Goal: Find specific page/section: Find specific page/section

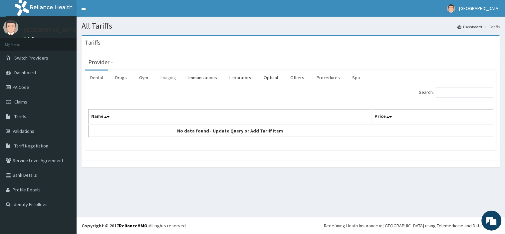
click at [168, 80] on link "Imaging" at bounding box center [168, 78] width 26 height 14
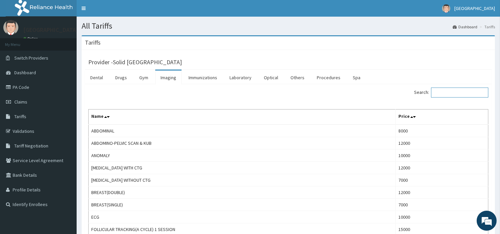
click at [454, 95] on input "Search:" at bounding box center [459, 93] width 57 height 10
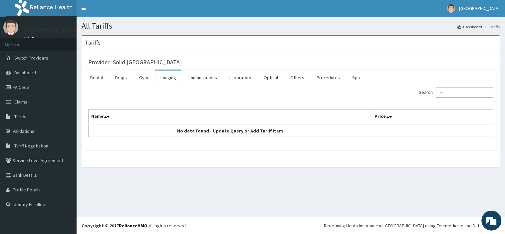
type input "c"
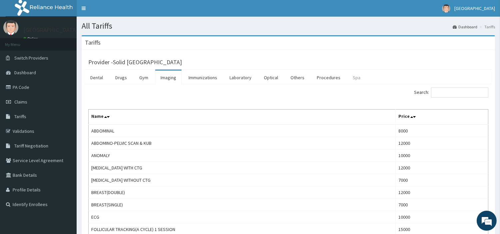
click at [362, 79] on link "Spa" at bounding box center [356, 78] width 18 height 14
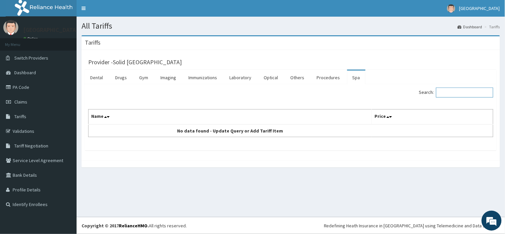
click at [452, 94] on input "Search:" at bounding box center [464, 93] width 57 height 10
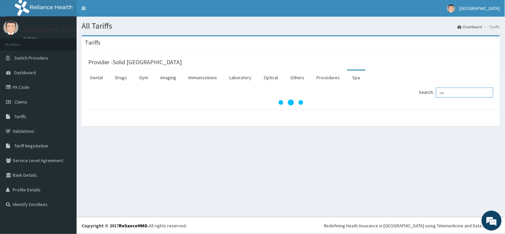
type input "cex"
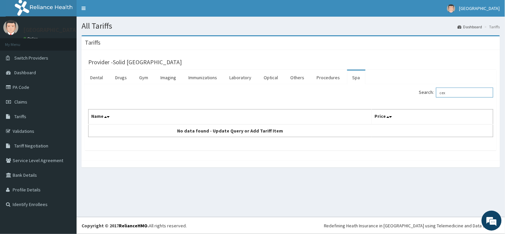
drag, startPoint x: 460, startPoint y: 93, endPoint x: 408, endPoint y: 93, distance: 51.6
click at [408, 93] on div "Search: cex" at bounding box center [395, 94] width 198 height 12
